Goal: Task Accomplishment & Management: Manage account settings

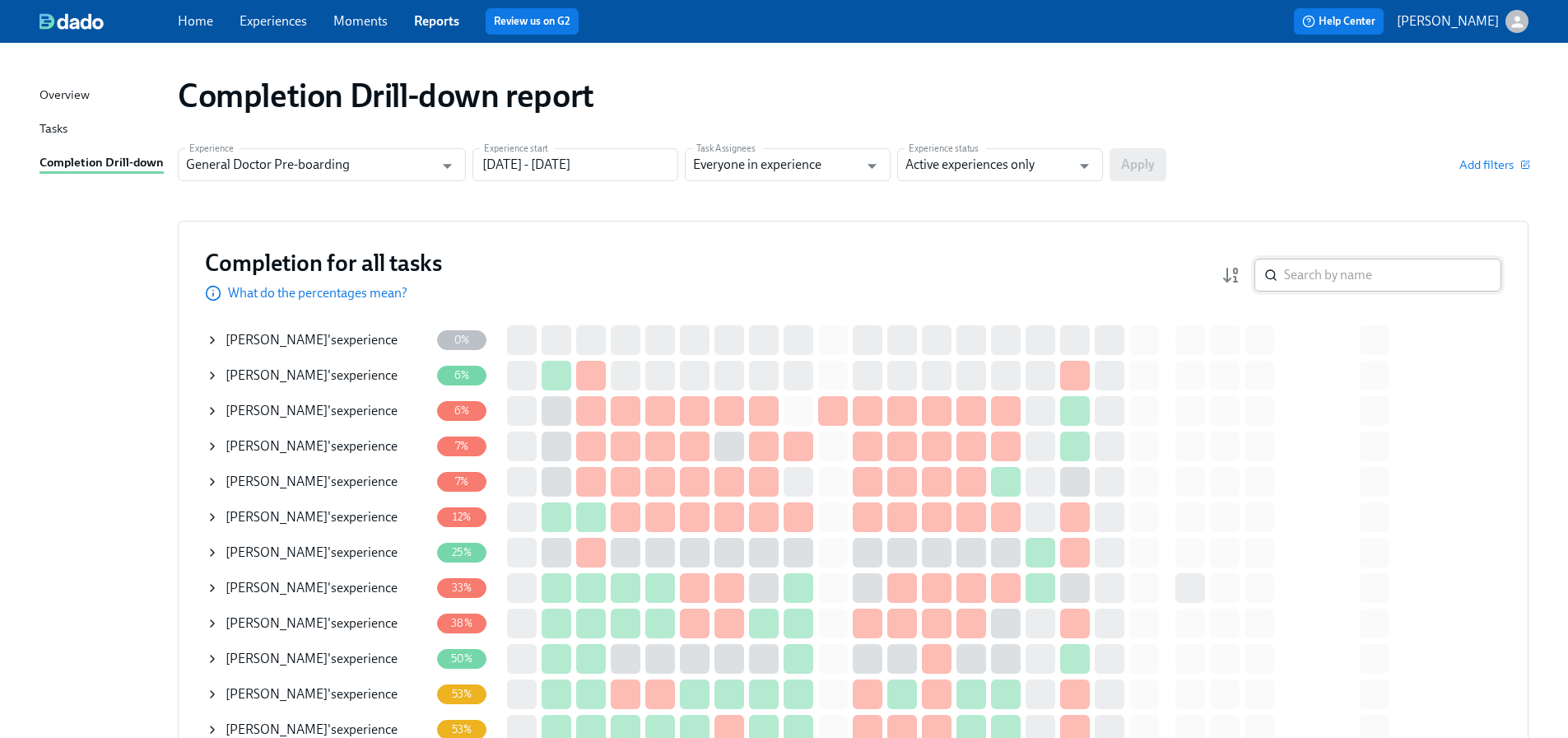
click at [1339, 275] on input "search" at bounding box center [1393, 275] width 218 height 33
paste input "[PERSON_NAME]"
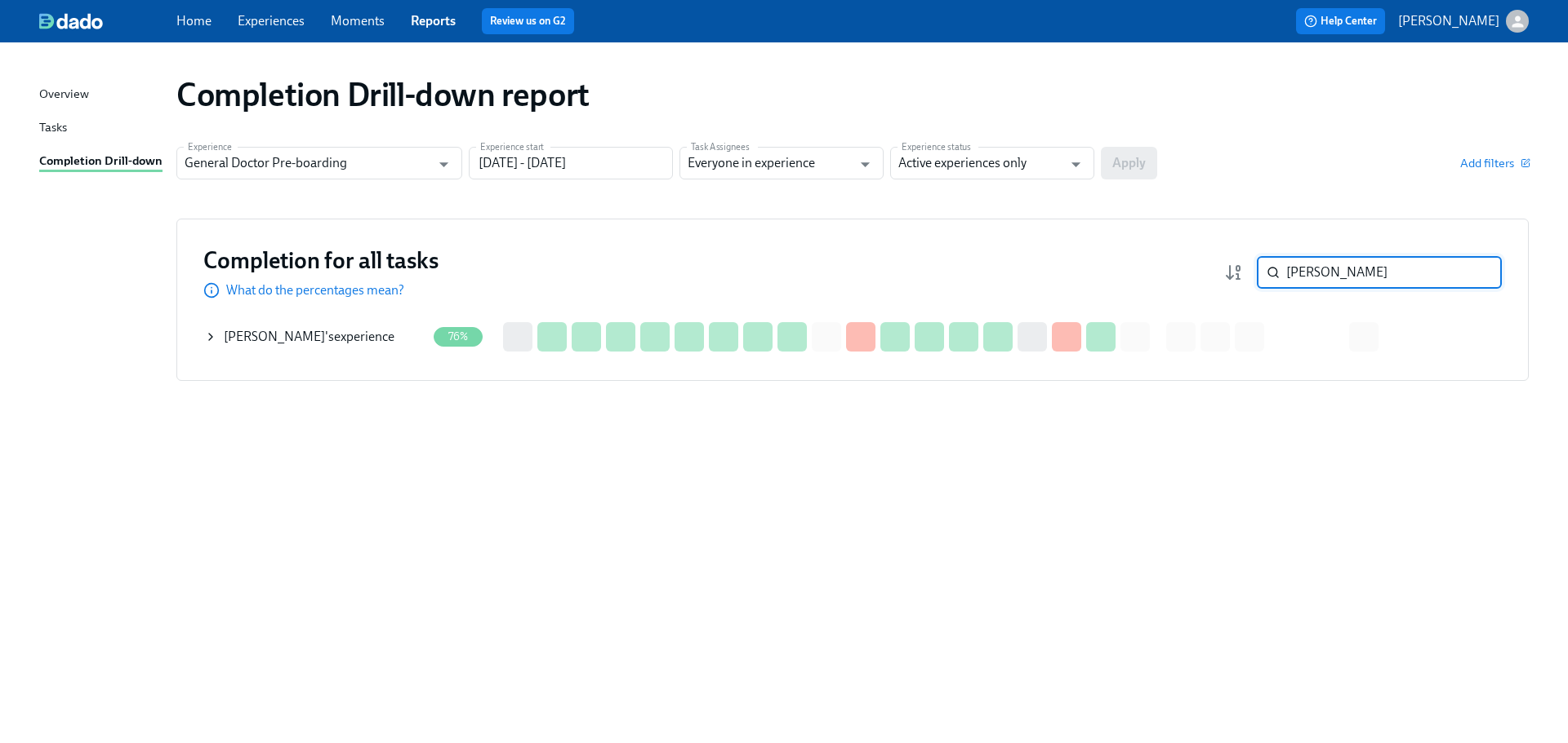
type input "[PERSON_NAME]"
click at [315, 331] on span "[PERSON_NAME]" at bounding box center [274, 336] width 101 height 15
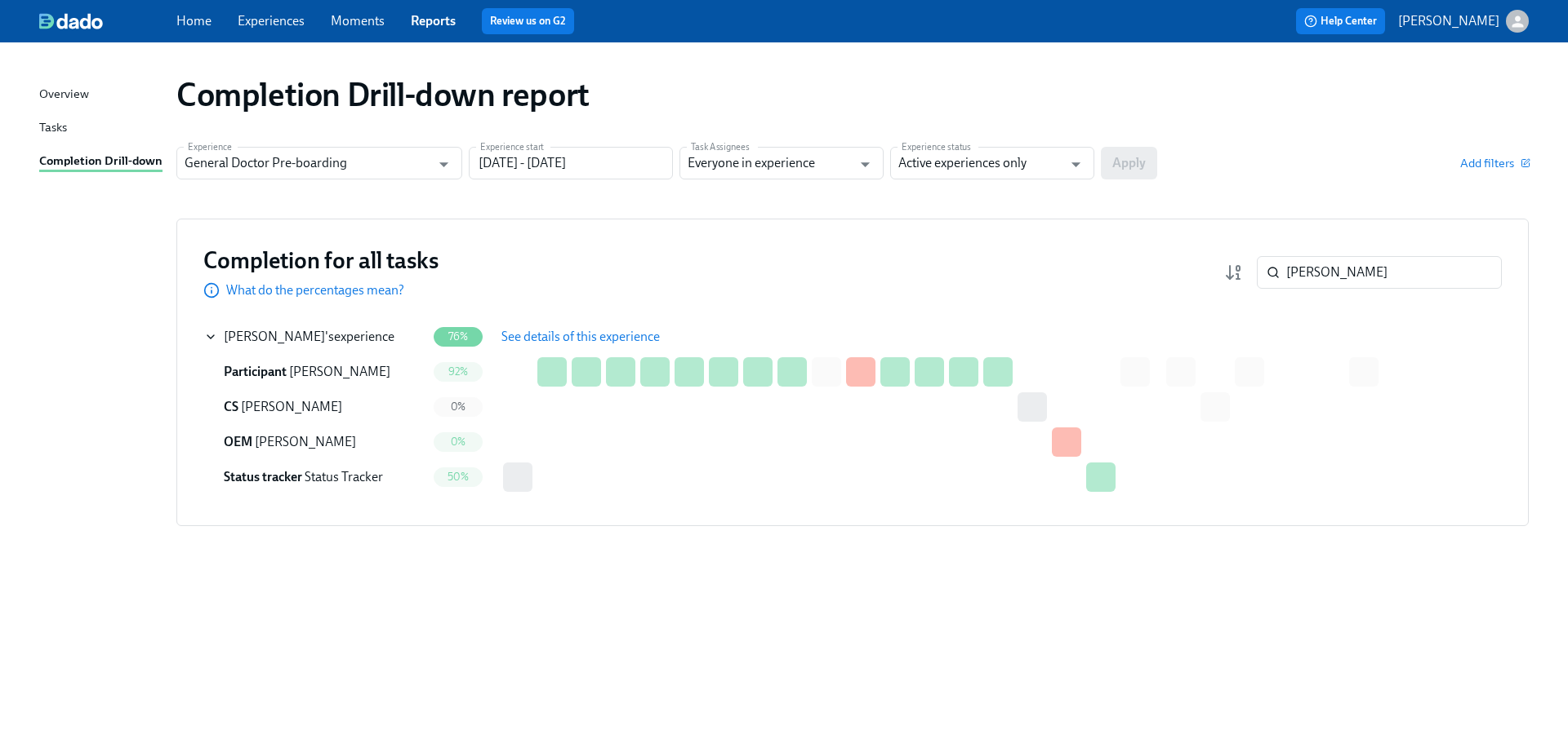
click at [542, 337] on span "See details of this experience" at bounding box center [581, 336] width 158 height 16
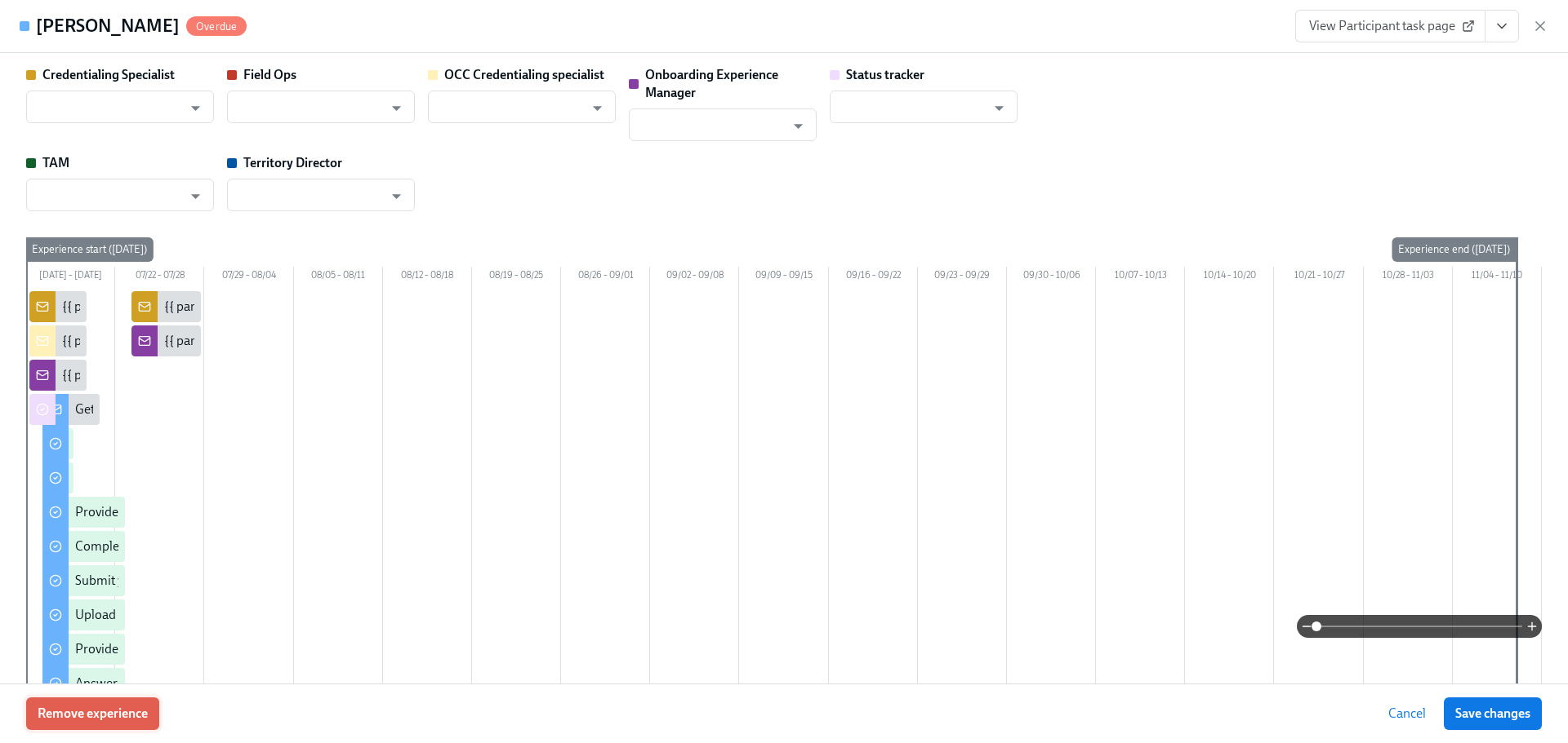
type input "[PERSON_NAME]"
type input "Status Tracker"
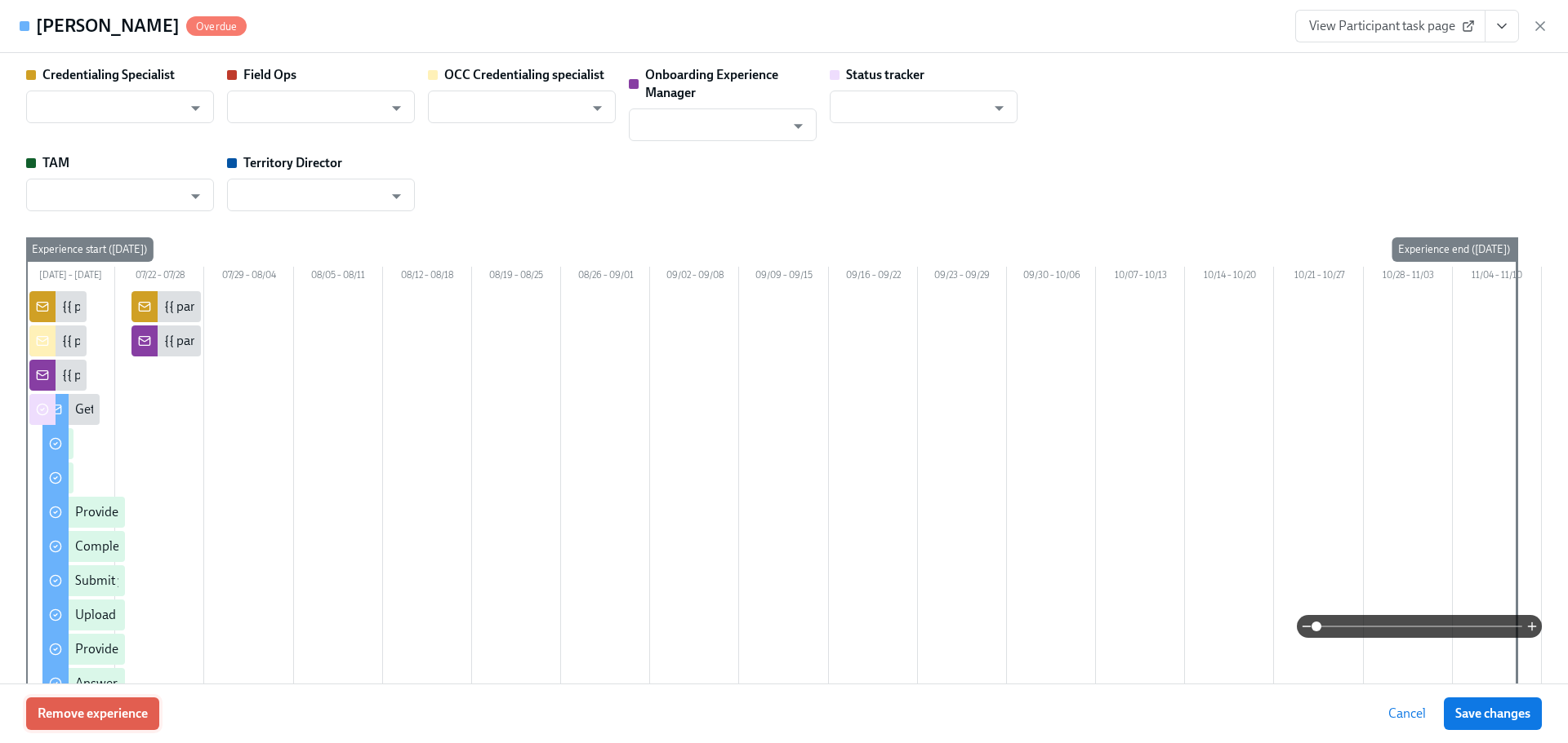
type input "[PERSON_NAME]"
click at [70, 710] on span "Remove experience" at bounding box center [93, 713] width 110 height 16
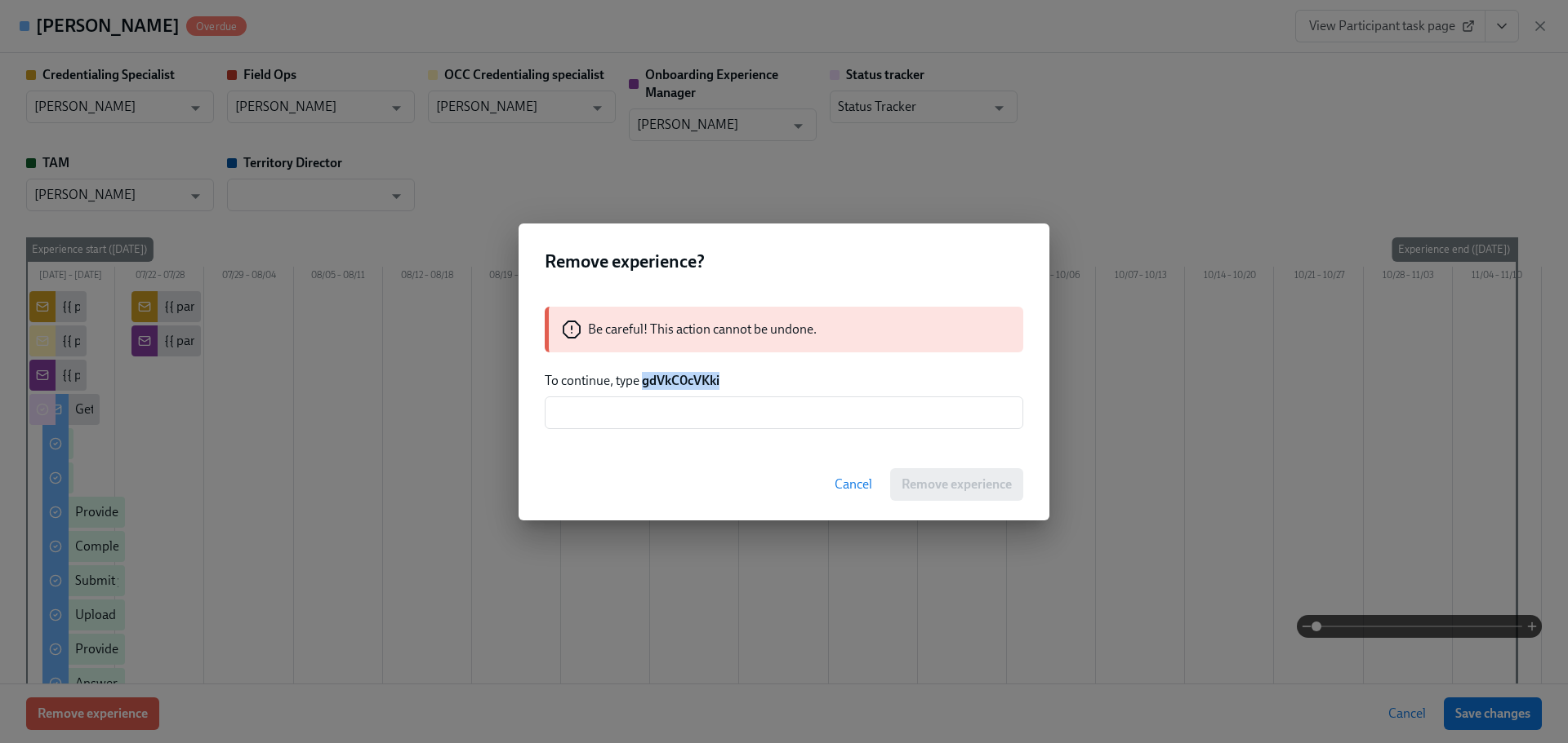
drag, startPoint x: 642, startPoint y: 381, endPoint x: 748, endPoint y: 381, distance: 106.0
click at [745, 377] on p "To continue, type gdVkC0cVKki" at bounding box center [784, 381] width 478 height 18
copy strong "gdVkC0cVKki"
click at [587, 405] on input "text" at bounding box center [784, 413] width 478 height 33
paste input "gdVkC0cVKki"
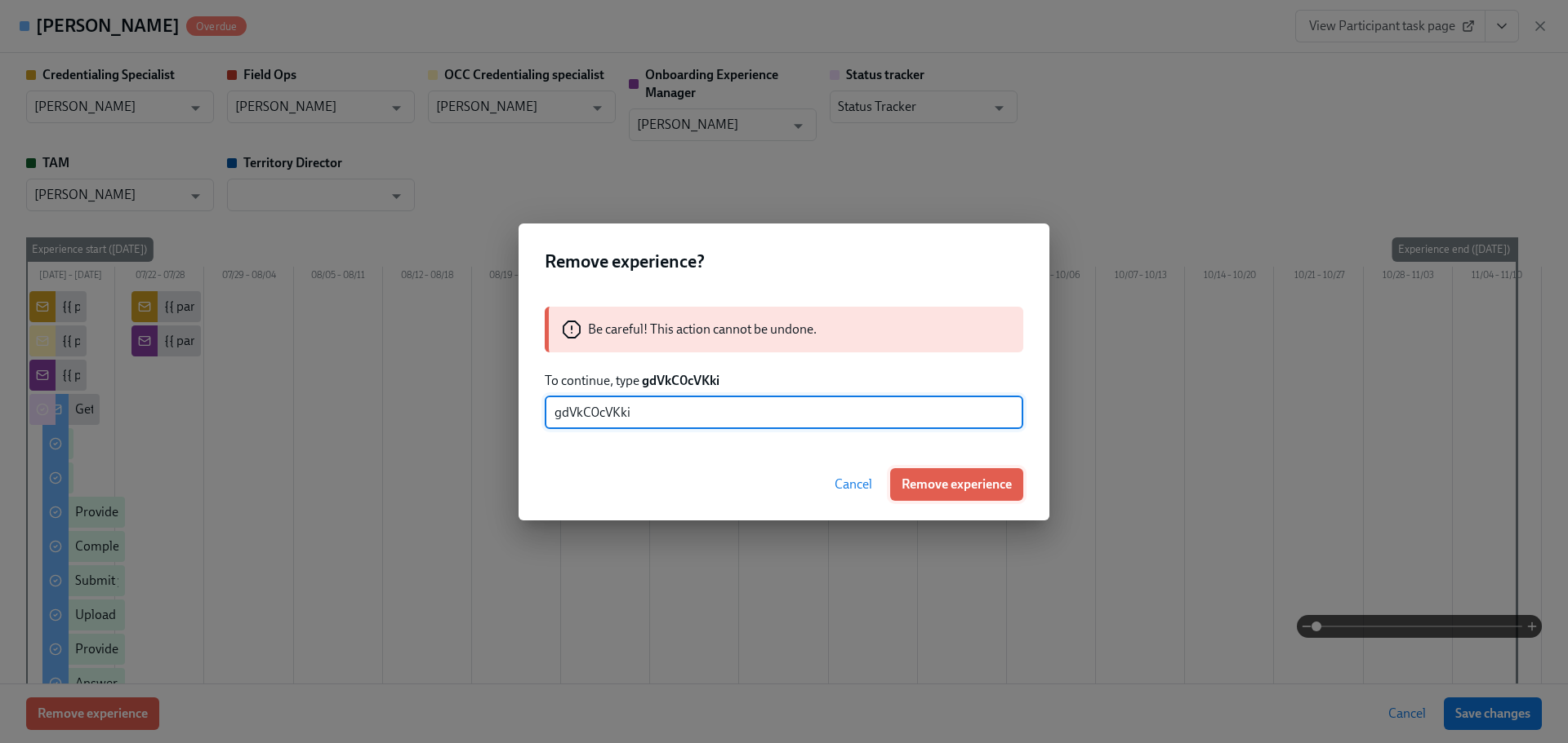
type input "gdVkC0cVKki"
click at [955, 484] on span "Remove experience" at bounding box center [957, 485] width 110 height 16
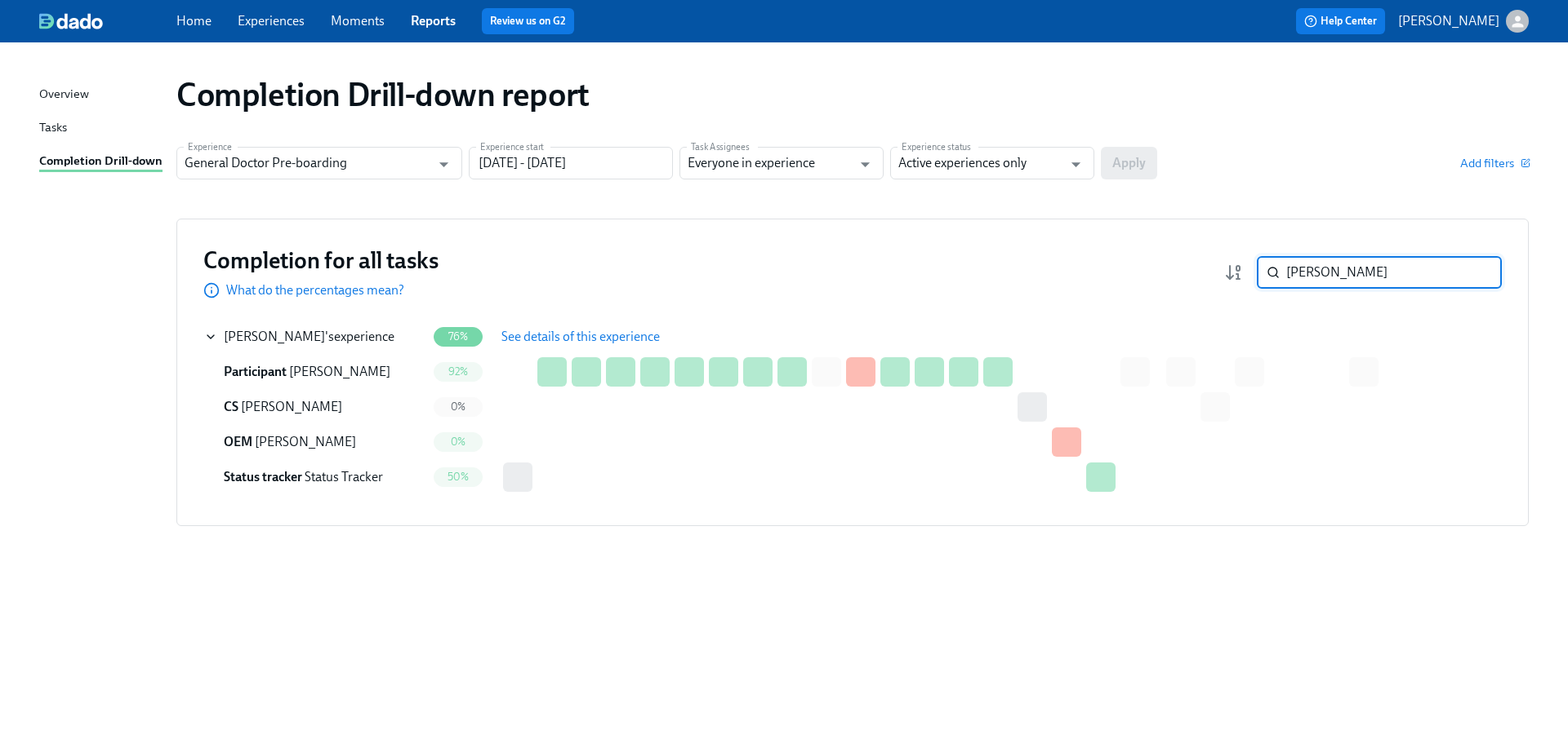
click at [1411, 270] on input "[PERSON_NAME]" at bounding box center [1394, 273] width 216 height 33
